Goal: Transaction & Acquisition: Purchase product/service

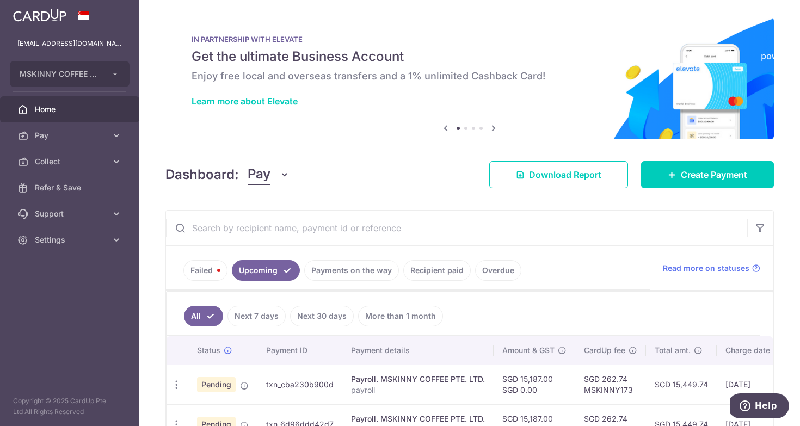
scroll to position [57, 0]
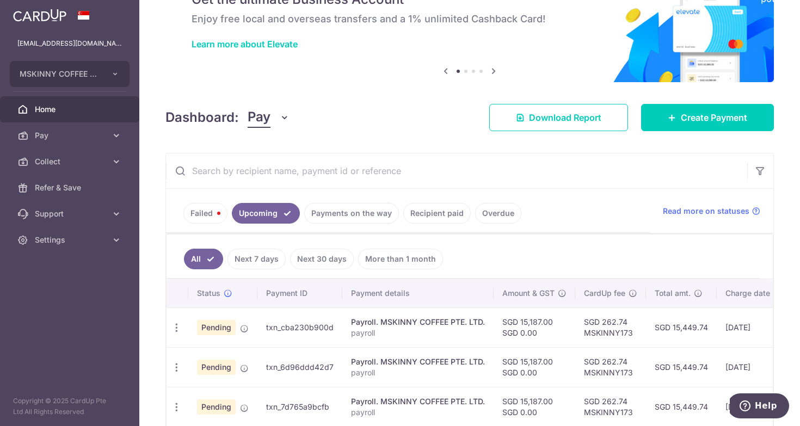
click at [224, 327] on span "Pending" at bounding box center [216, 327] width 39 height 15
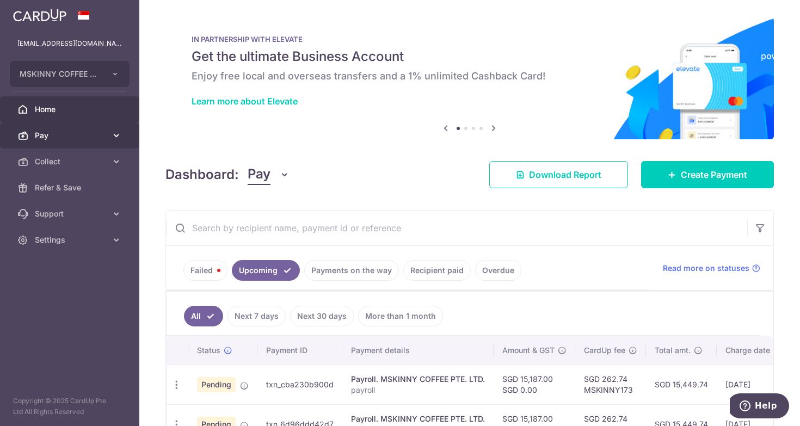
click at [82, 138] on span "Pay" at bounding box center [71, 135] width 72 height 11
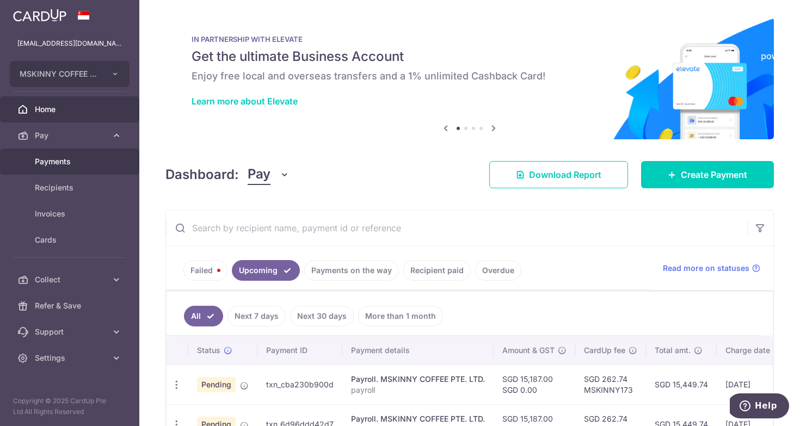
click at [75, 168] on link "Payments" at bounding box center [69, 161] width 139 height 26
